Goal: Information Seeking & Learning: Learn about a topic

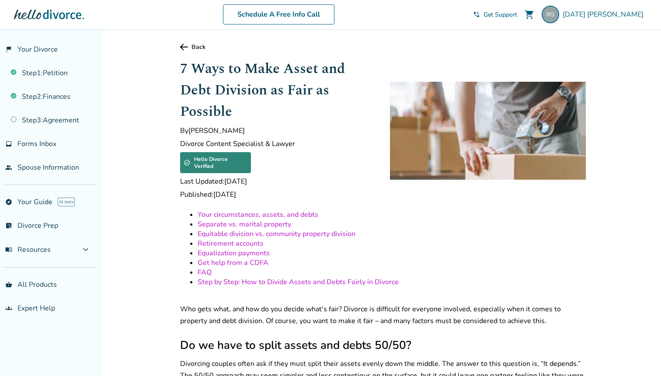
scroll to position [891, 0]
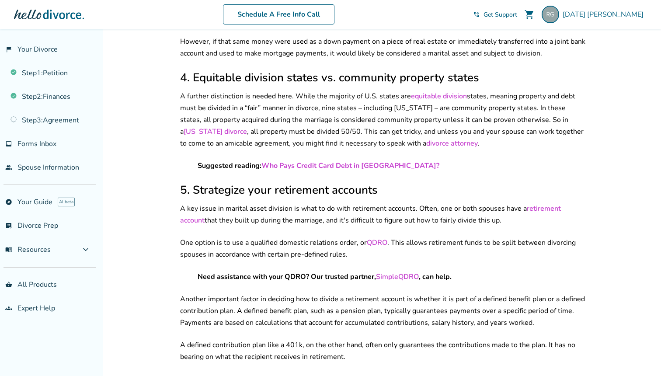
click at [315, 206] on p "A key issue in marital asset division is what to do with retirement accounts. O…" at bounding box center [383, 215] width 406 height 24
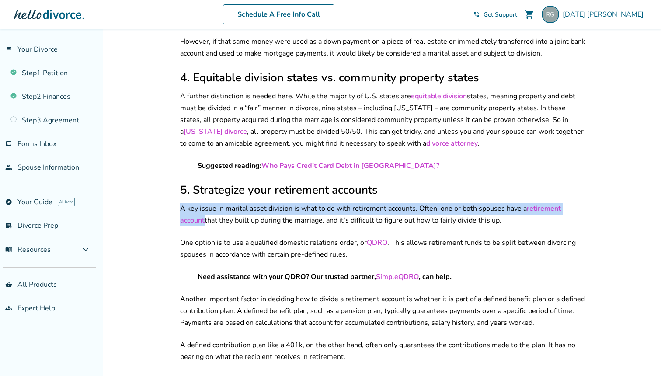
click at [308, 203] on p "A key issue in marital asset division is what to do with retirement accounts. O…" at bounding box center [383, 215] width 406 height 24
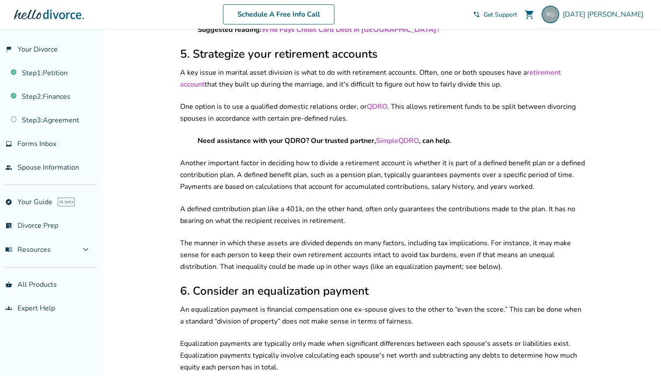
scroll to position [1028, 0]
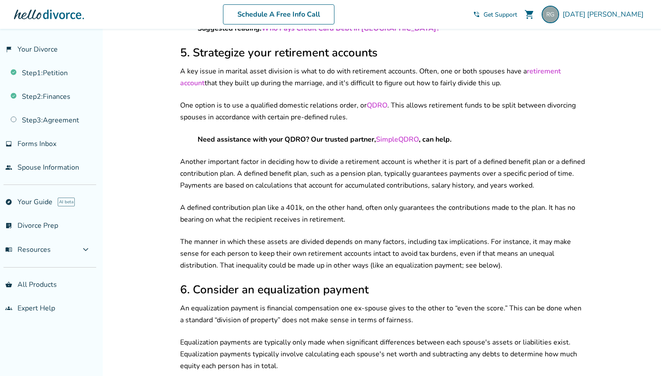
click at [315, 156] on p "Another important factor in deciding how to divide a retirement account is whet…" at bounding box center [383, 173] width 406 height 35
click at [307, 202] on p "A defined contribution plan like a 401k, on the other hand, often only guarante…" at bounding box center [383, 214] width 406 height 24
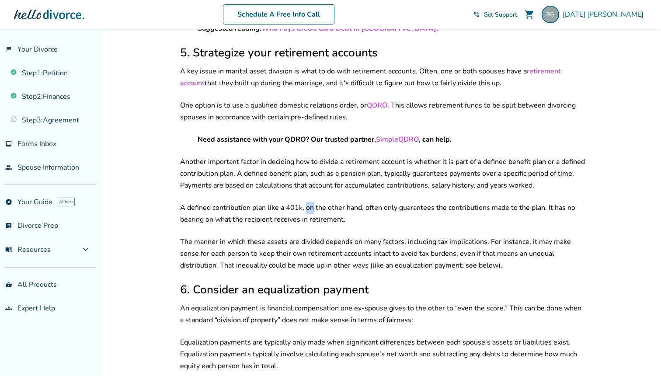
click at [307, 202] on p "A defined contribution plan like a 401k, on the other hand, often only guarante…" at bounding box center [383, 214] width 406 height 24
click at [305, 175] on div "Your circumstances, assets, and debts Separate vs. marital property Equitable d…" at bounding box center [383, 197] width 406 height 2030
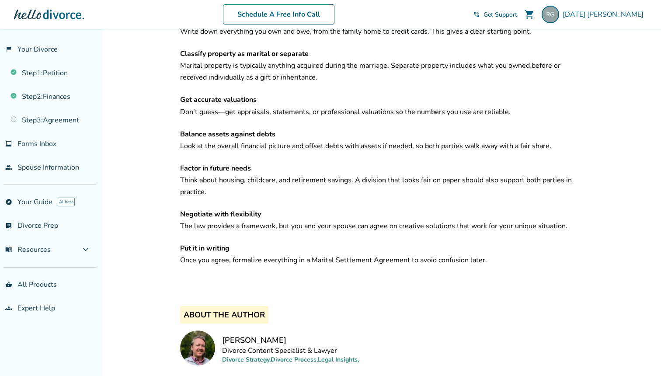
scroll to position [1953, 0]
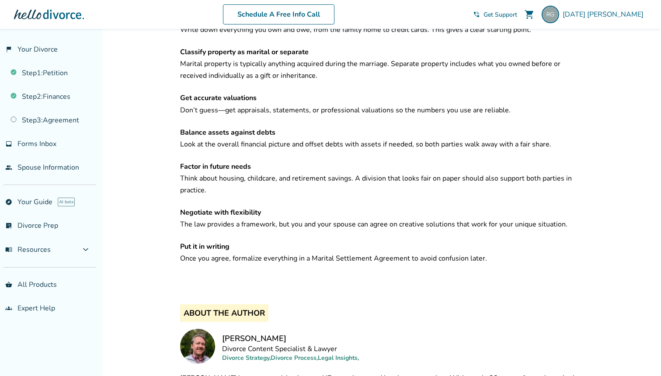
click at [378, 92] on p "Get accurate valuations Don’t guess—get appraisals, statements, or professional…" at bounding box center [383, 104] width 406 height 24
click at [390, 94] on p "Get accurate valuations Don’t guess—get appraisals, statements, or professional…" at bounding box center [383, 104] width 406 height 24
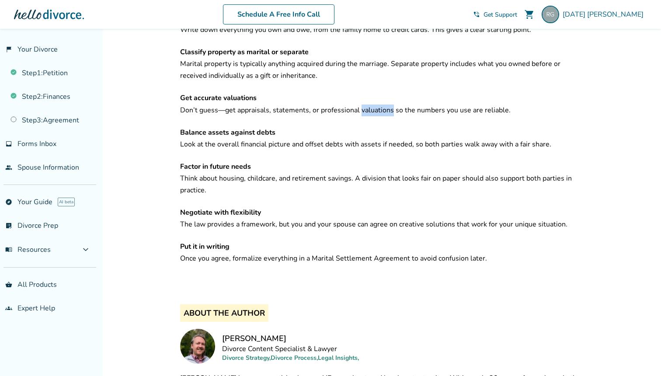
click at [390, 94] on p "Get accurate valuations Don’t guess—get appraisals, statements, or professional…" at bounding box center [383, 104] width 406 height 24
click at [402, 98] on p "Get accurate valuations Don’t guess—get appraisals, statements, or professional…" at bounding box center [383, 104] width 406 height 24
click at [397, 127] on p "Balance assets against debts Look at the overall financial picture and offset d…" at bounding box center [383, 139] width 406 height 24
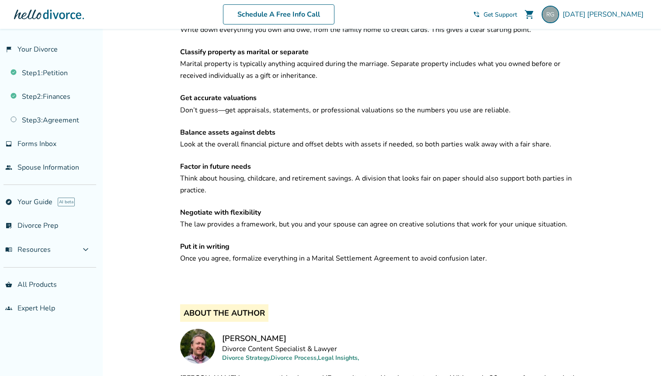
click at [397, 127] on p "Balance assets against debts Look at the overall financial picture and offset d…" at bounding box center [383, 139] width 406 height 24
click at [391, 127] on p "Balance assets against debts Look at the overall financial picture and offset d…" at bounding box center [383, 139] width 406 height 24
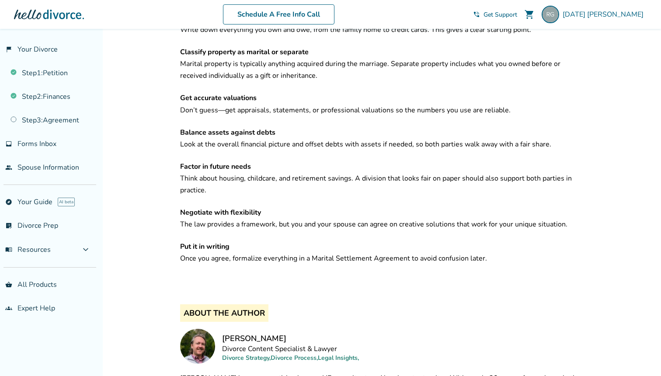
click at [390, 132] on p "Balance assets against debts Look at the overall financial picture and offset d…" at bounding box center [383, 139] width 406 height 24
click at [385, 169] on p "Factor in future needs Think about housing, childcare, and retirement savings. …" at bounding box center [383, 178] width 406 height 35
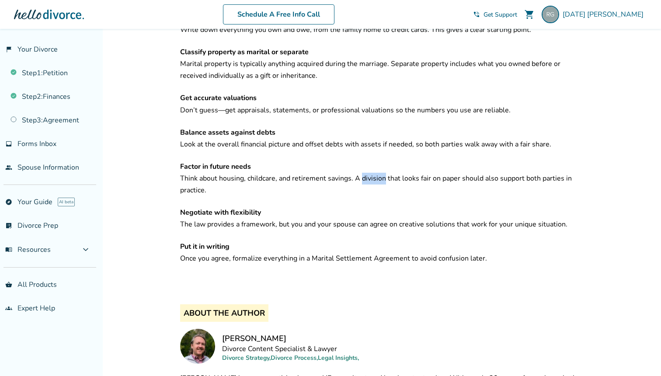
click at [385, 169] on p "Factor in future needs Think about housing, childcare, and retirement savings. …" at bounding box center [383, 178] width 406 height 35
click at [382, 161] on p "Factor in future needs Think about housing, childcare, and retirement savings. …" at bounding box center [383, 178] width 406 height 35
click at [382, 166] on p "Factor in future needs Think about housing, childcare, and retirement savings. …" at bounding box center [383, 178] width 406 height 35
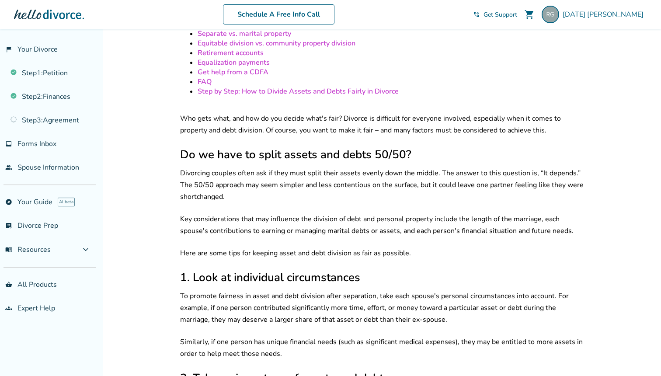
scroll to position [253, 0]
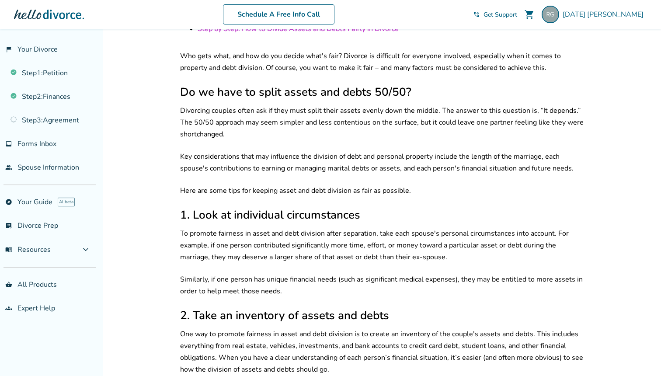
click at [311, 155] on p "Key considerations that may influence the division of debt and personal propert…" at bounding box center [383, 163] width 406 height 24
